Goal: Find specific page/section: Find specific page/section

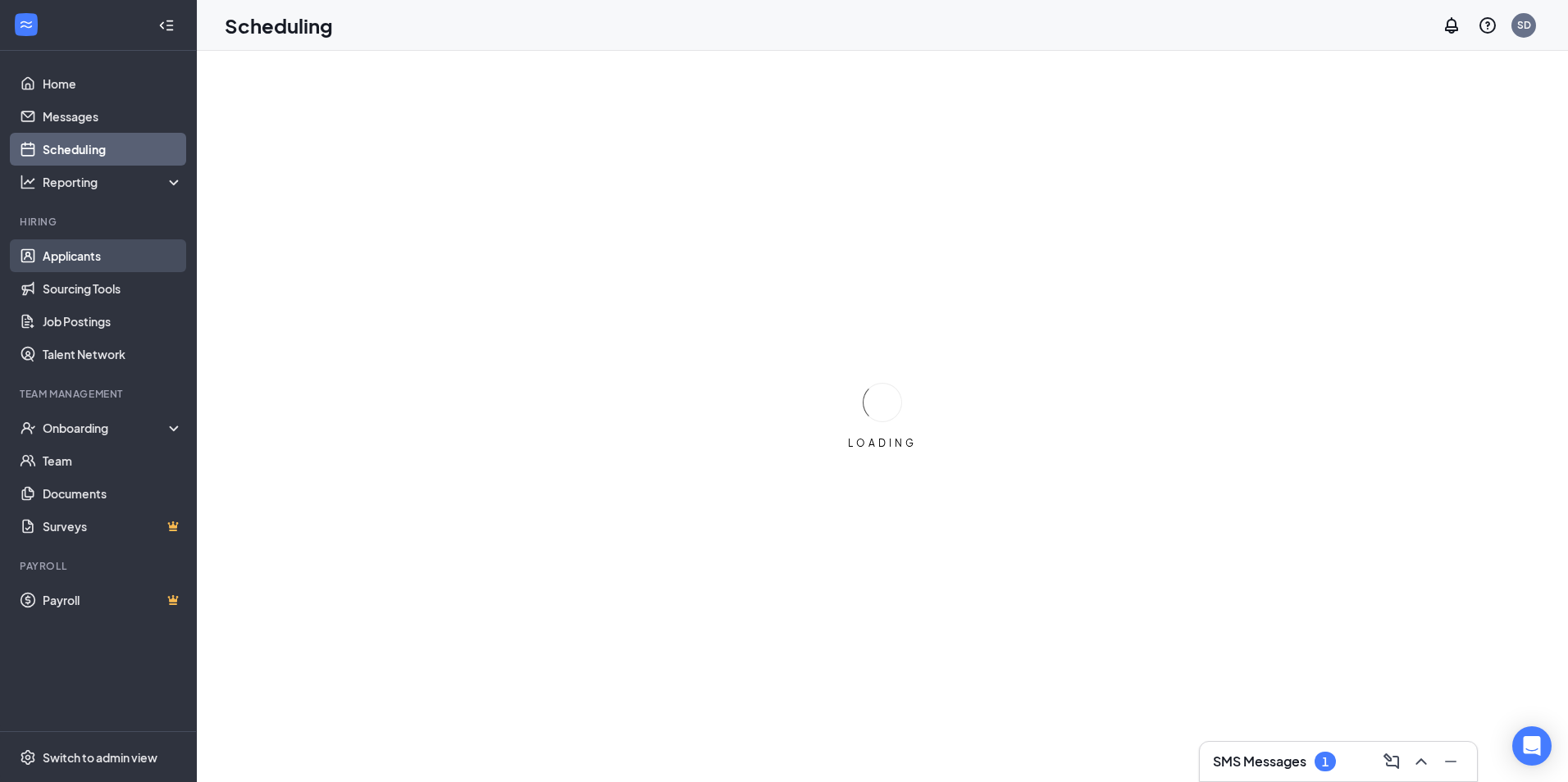
click at [74, 254] on link "Applicants" at bounding box center [113, 256] width 140 height 33
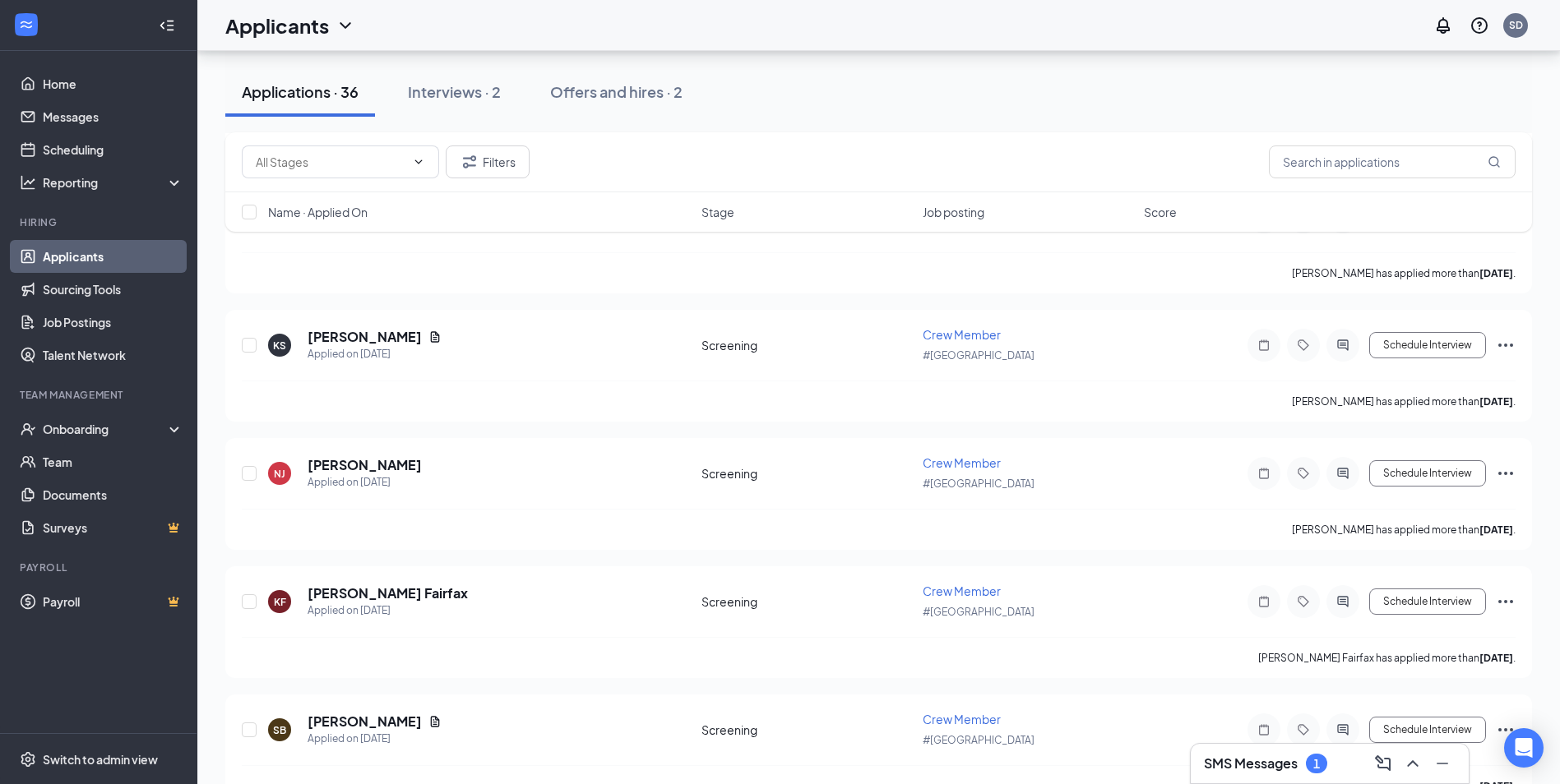
scroll to position [3270, 0]
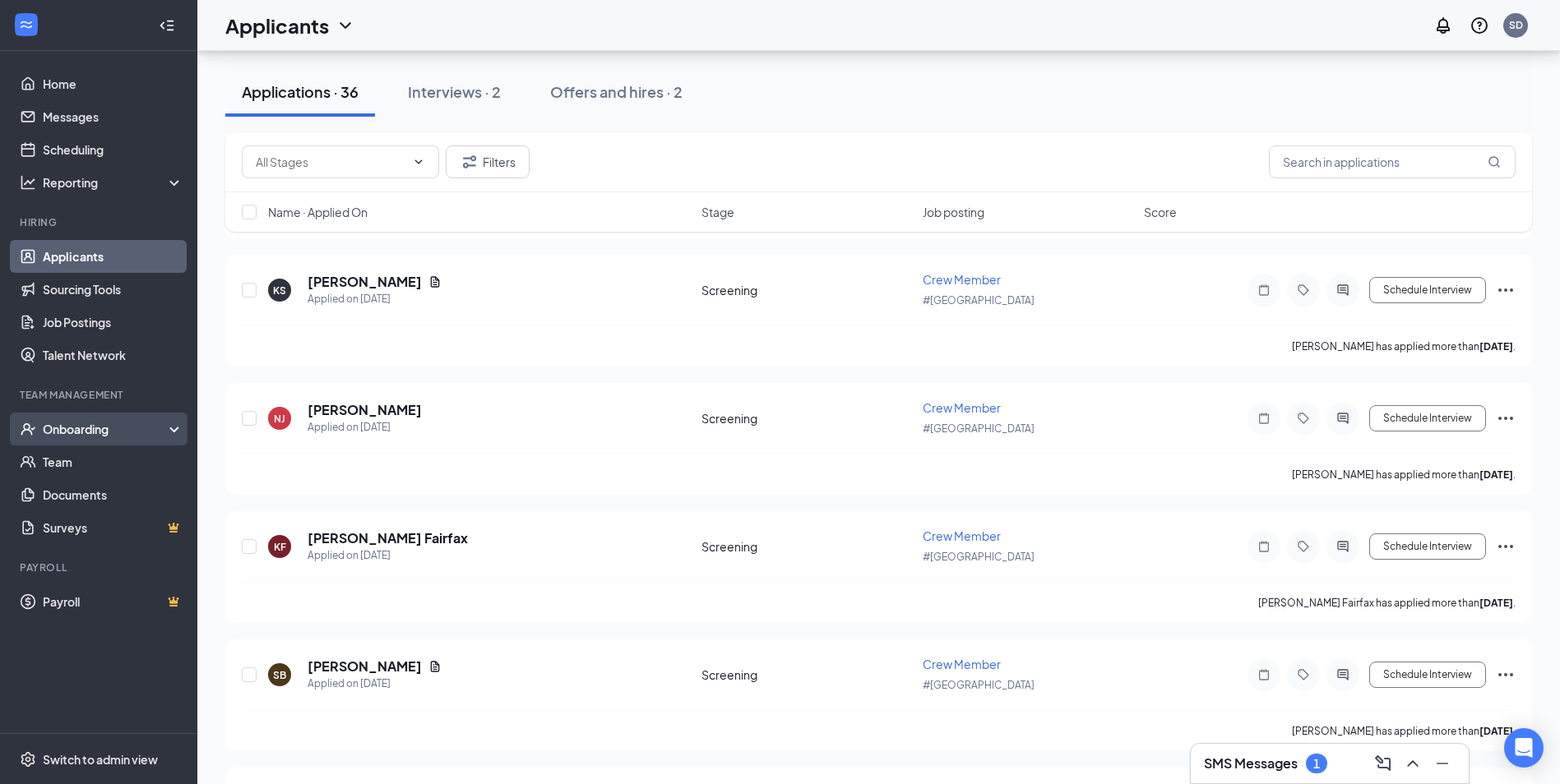
click at [73, 436] on div "Onboarding" at bounding box center [106, 429] width 127 height 17
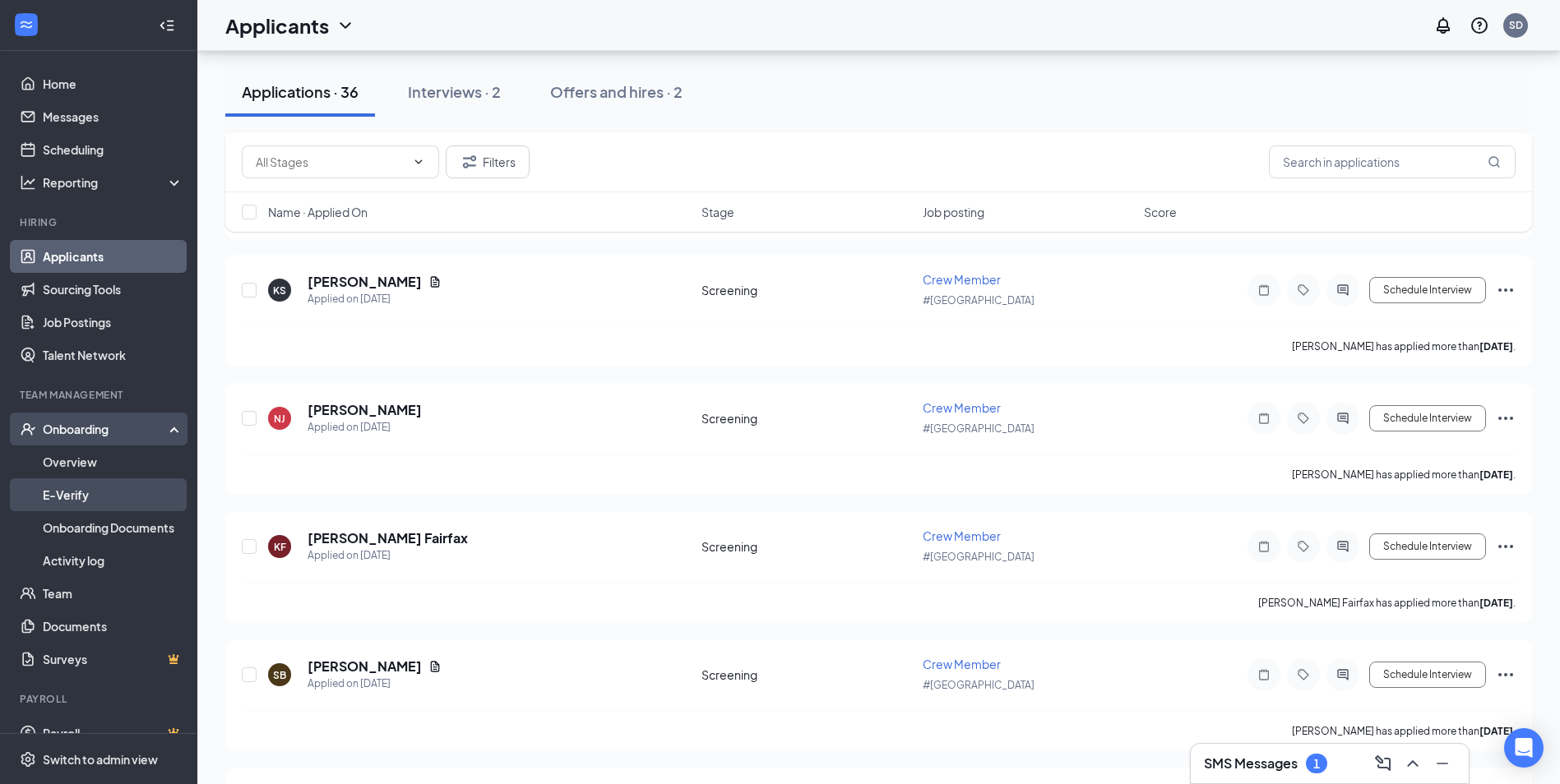
click at [70, 495] on link "E-Verify" at bounding box center [113, 495] width 140 height 33
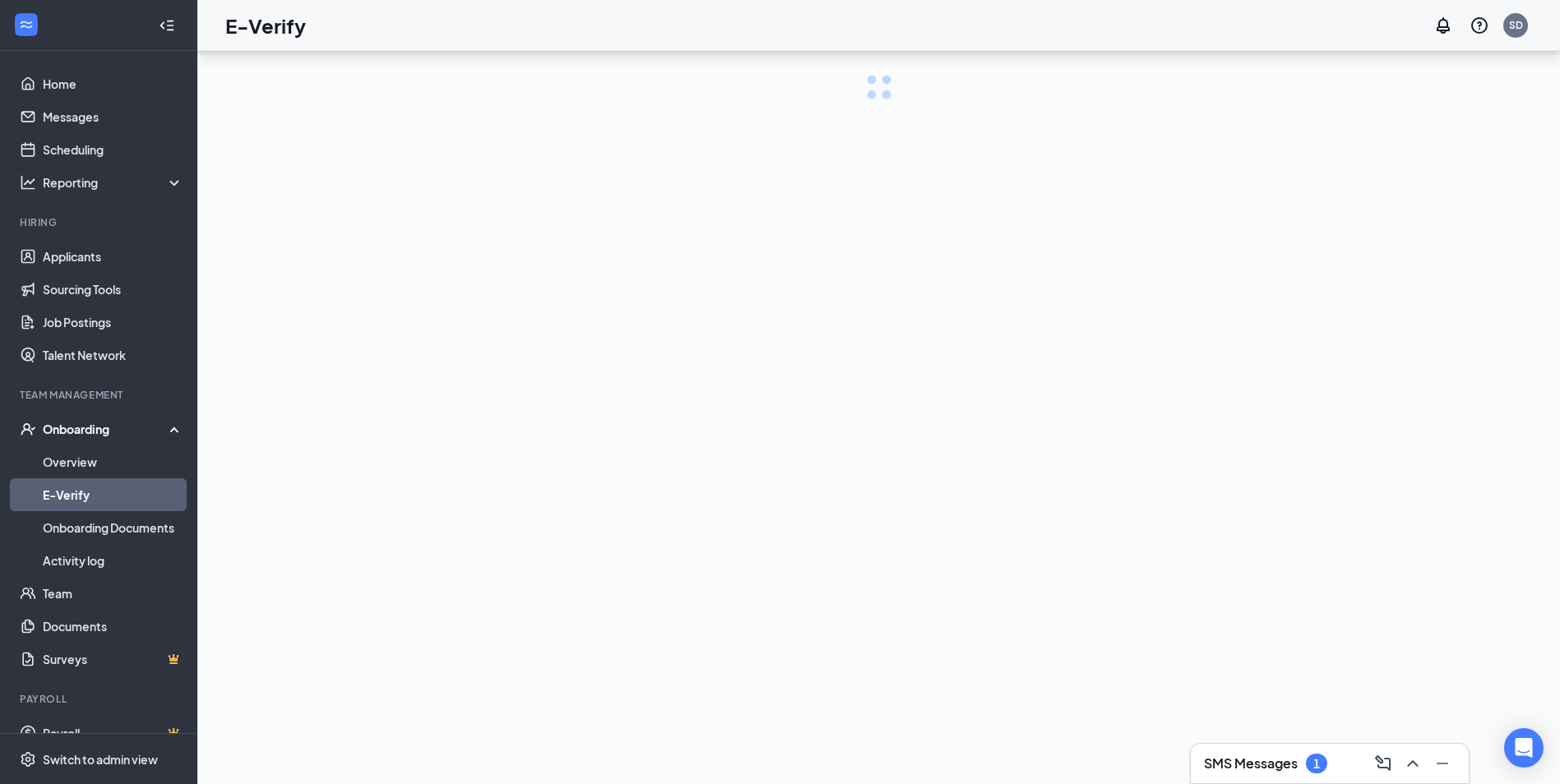
scroll to position [74, 0]
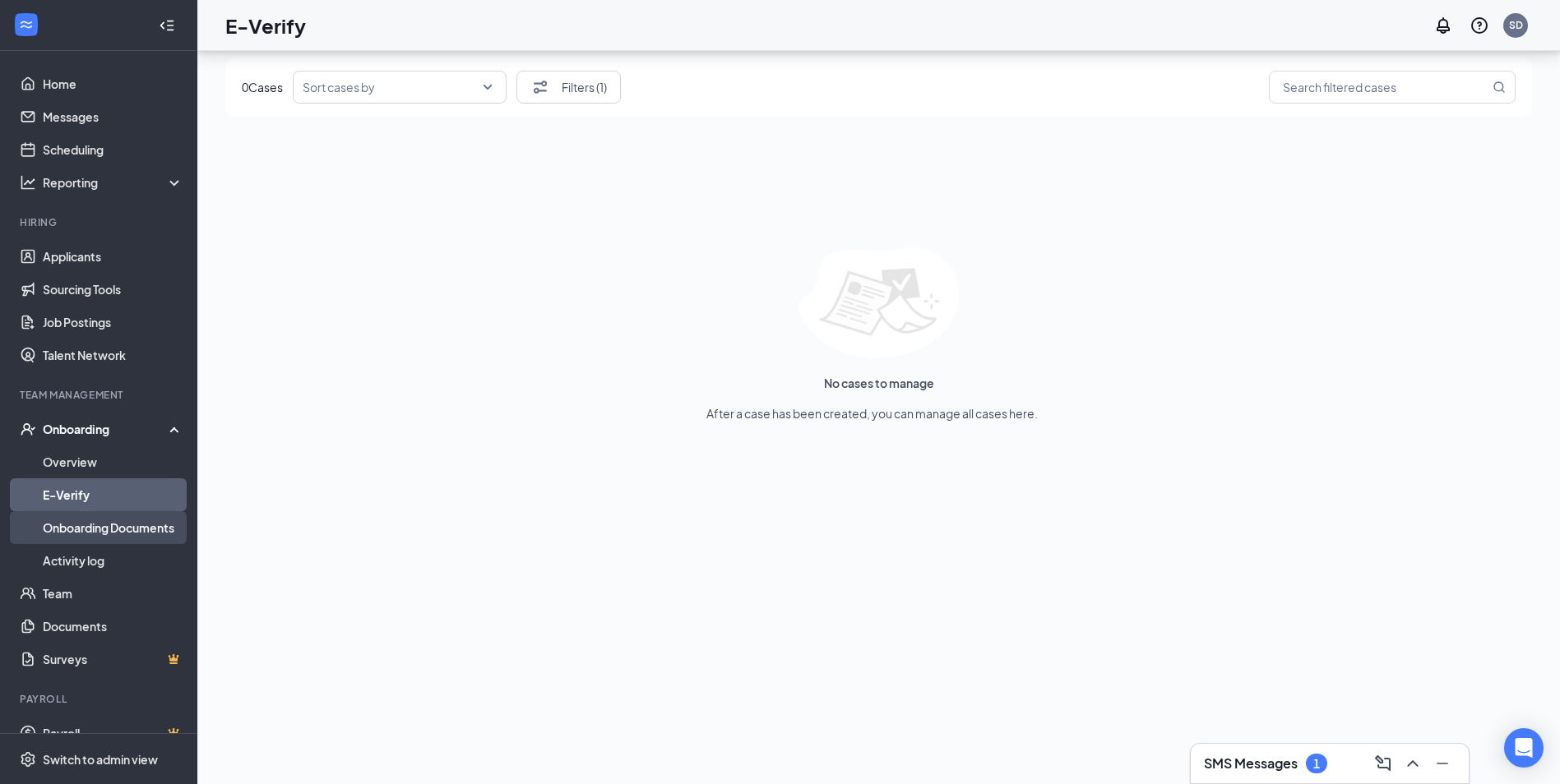
click at [70, 529] on link "Onboarding Documents" at bounding box center [113, 528] width 140 height 33
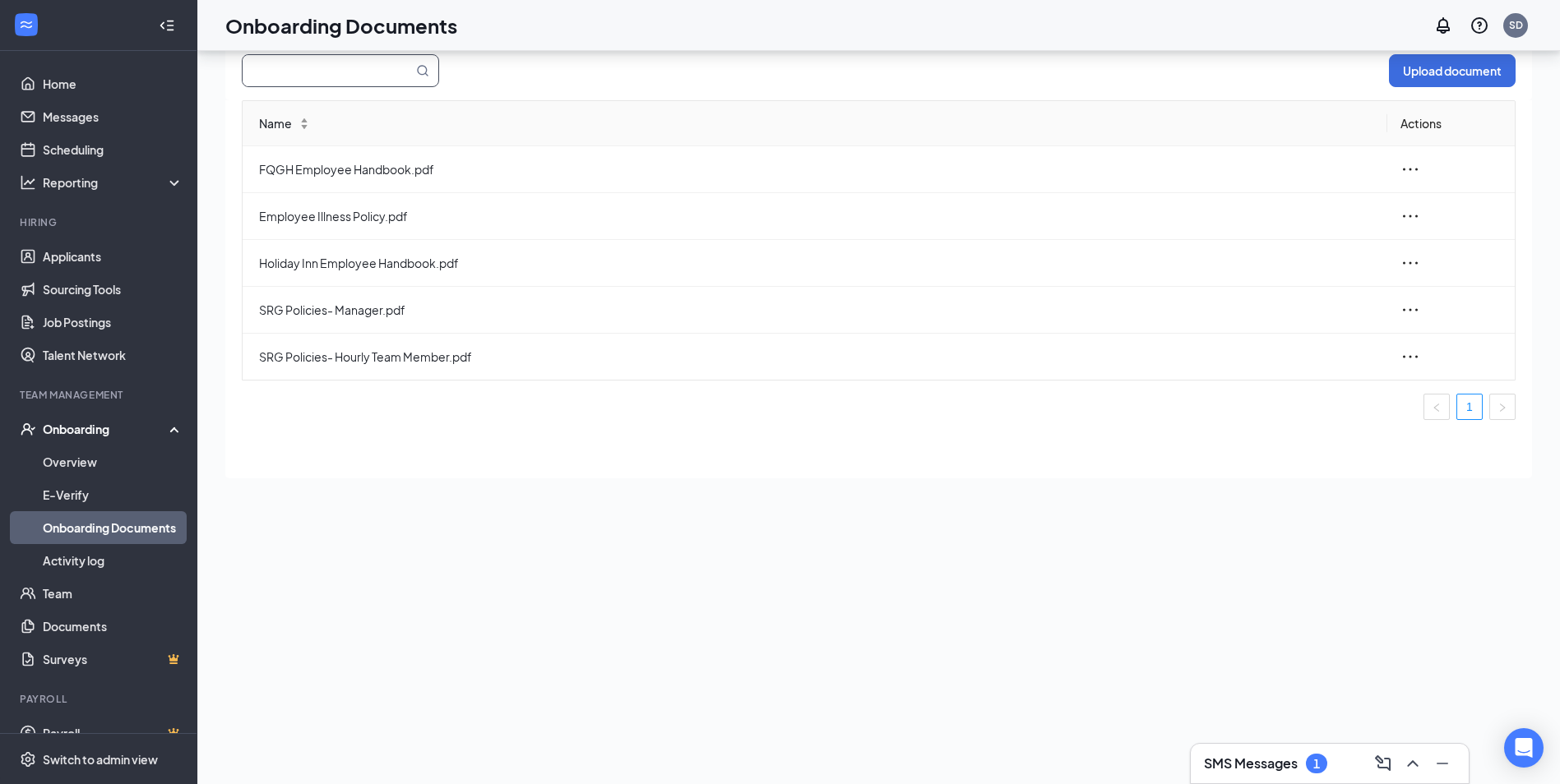
click at [428, 70] on icon "MagnifyingGlass" at bounding box center [422, 70] width 13 height 13
click at [59, 592] on link "Team" at bounding box center [113, 594] width 140 height 33
